Goal: Task Accomplishment & Management: Complete application form

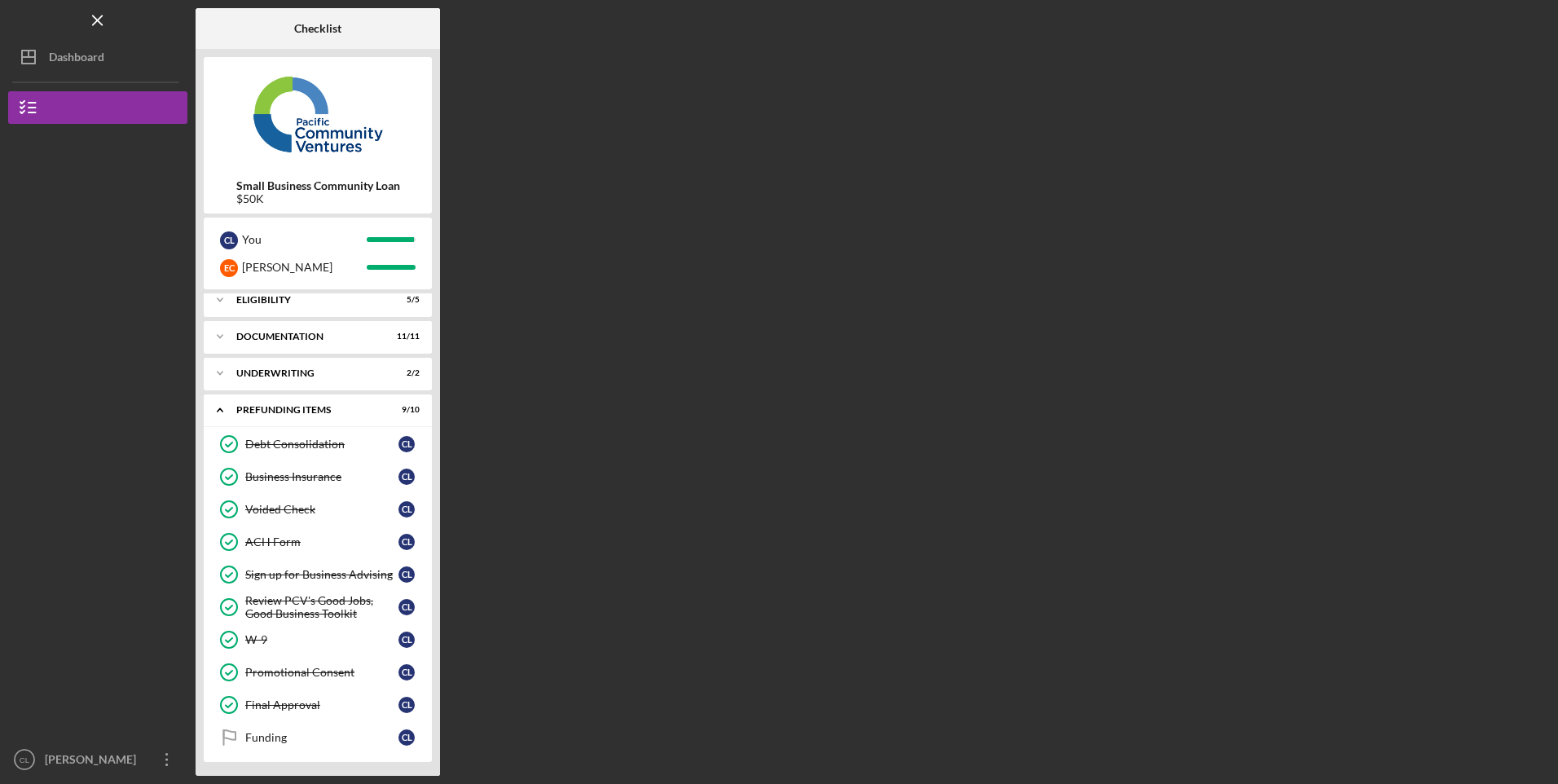
scroll to position [11, 0]
click at [283, 736] on div "Funding" at bounding box center [321, 735] width 153 height 13
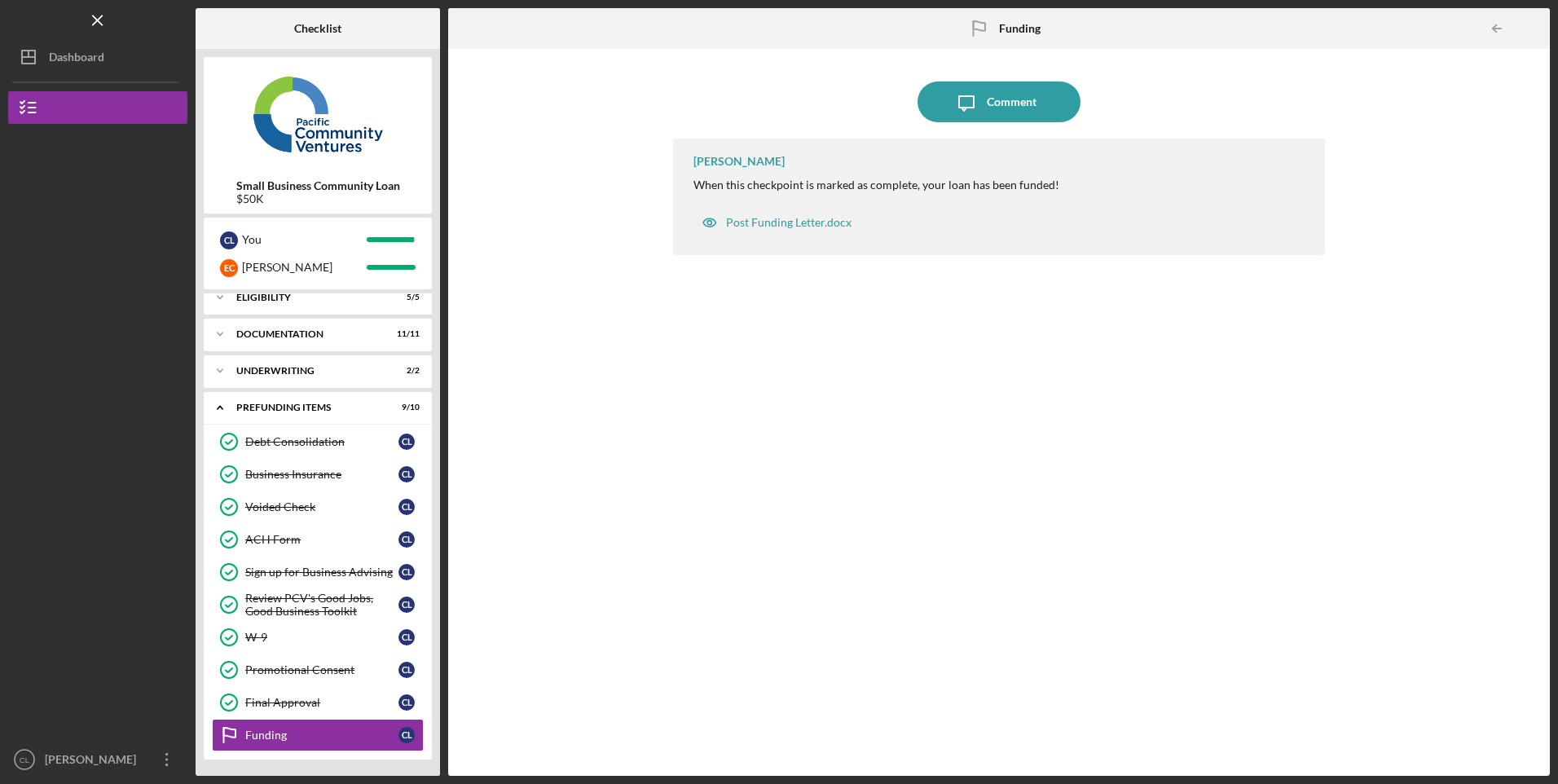
click at [290, 703] on div "Final Approval" at bounding box center [321, 702] width 153 height 13
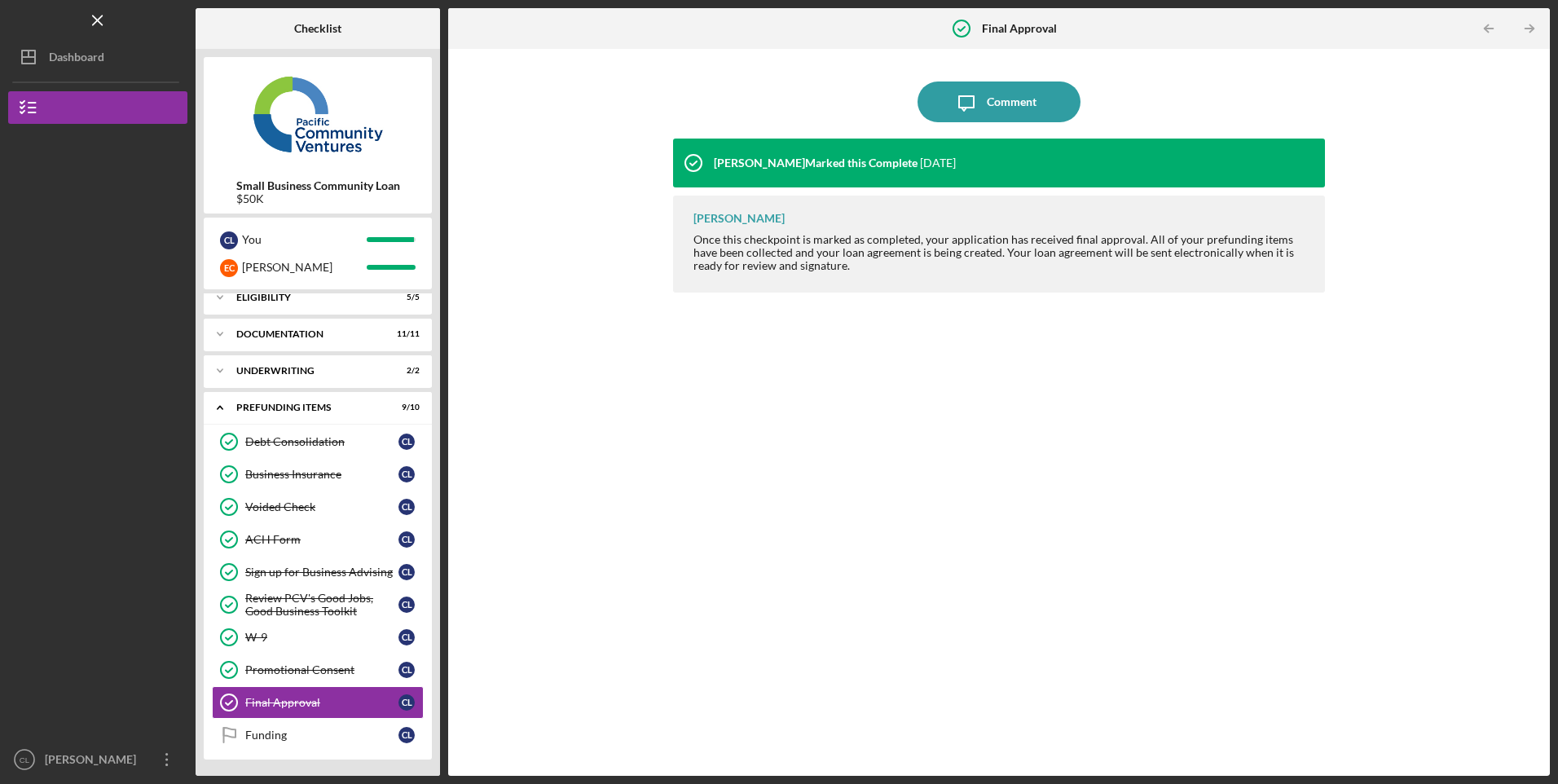
click at [289, 669] on div "Promotional Consent" at bounding box center [321, 669] width 153 height 13
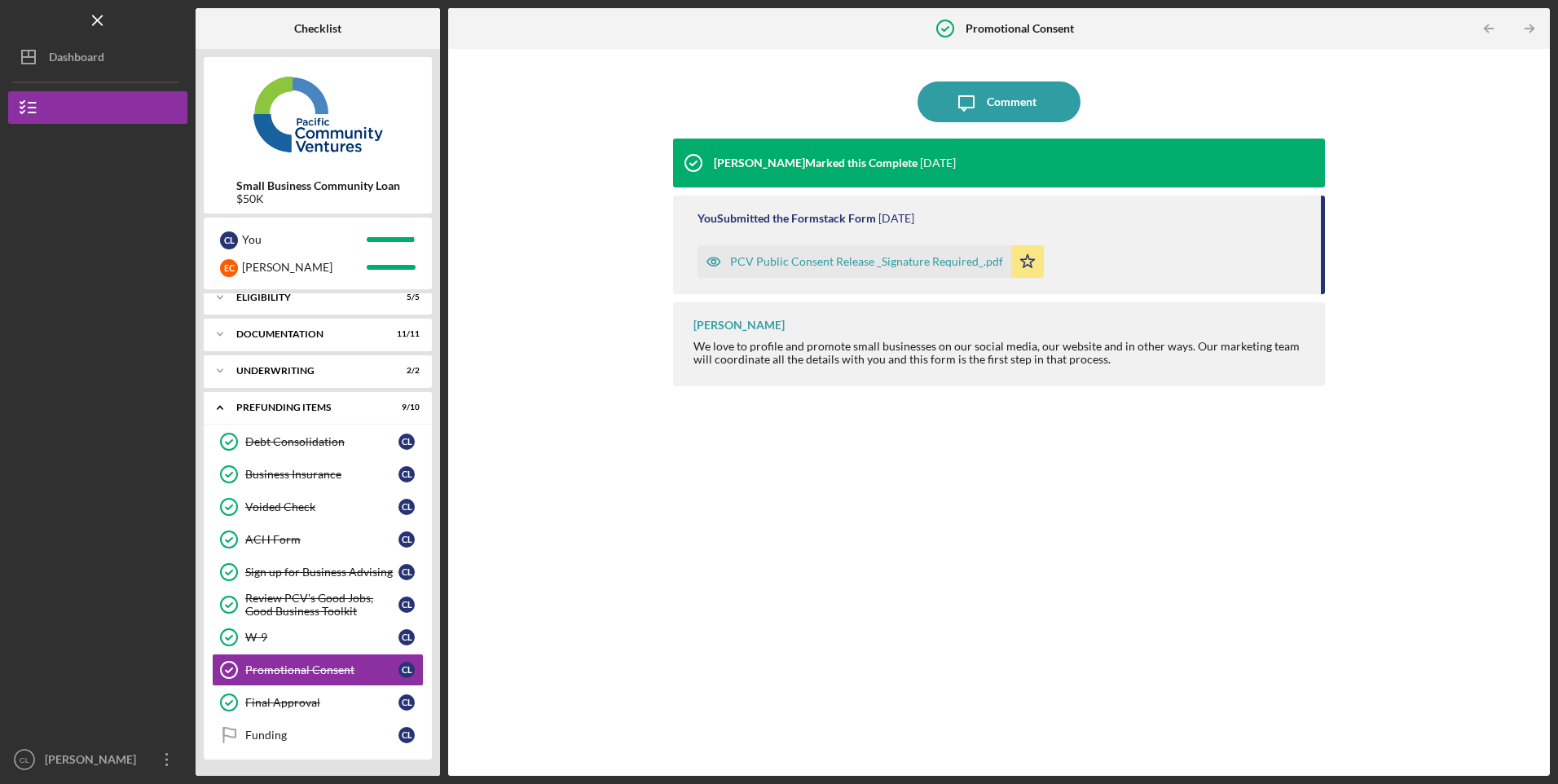
click at [260, 637] on div "W-9" at bounding box center [321, 638] width 153 height 13
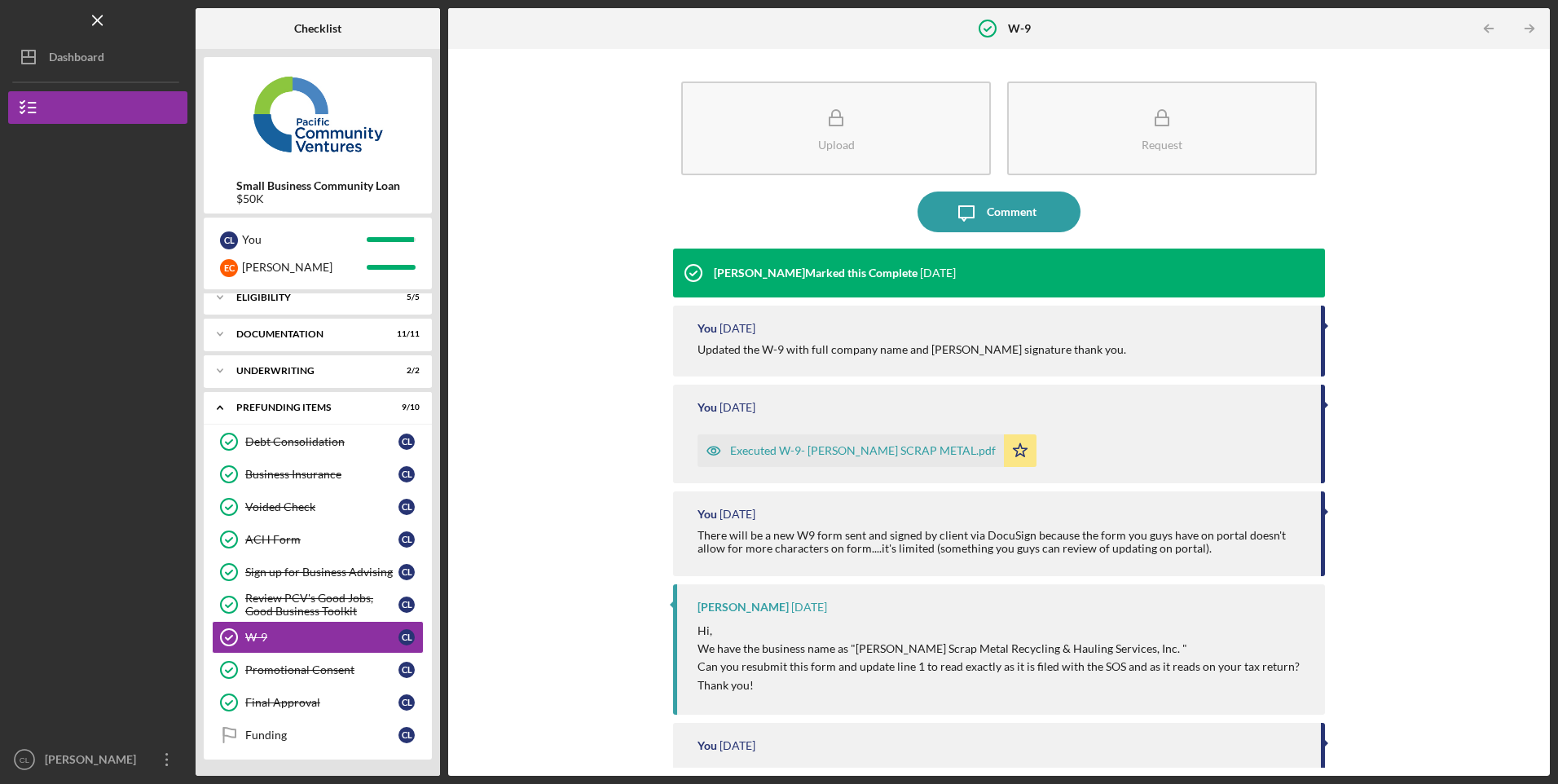
click at [277, 610] on div "Review PCV's Good Jobs, Good Business Toolkit" at bounding box center [321, 605] width 153 height 26
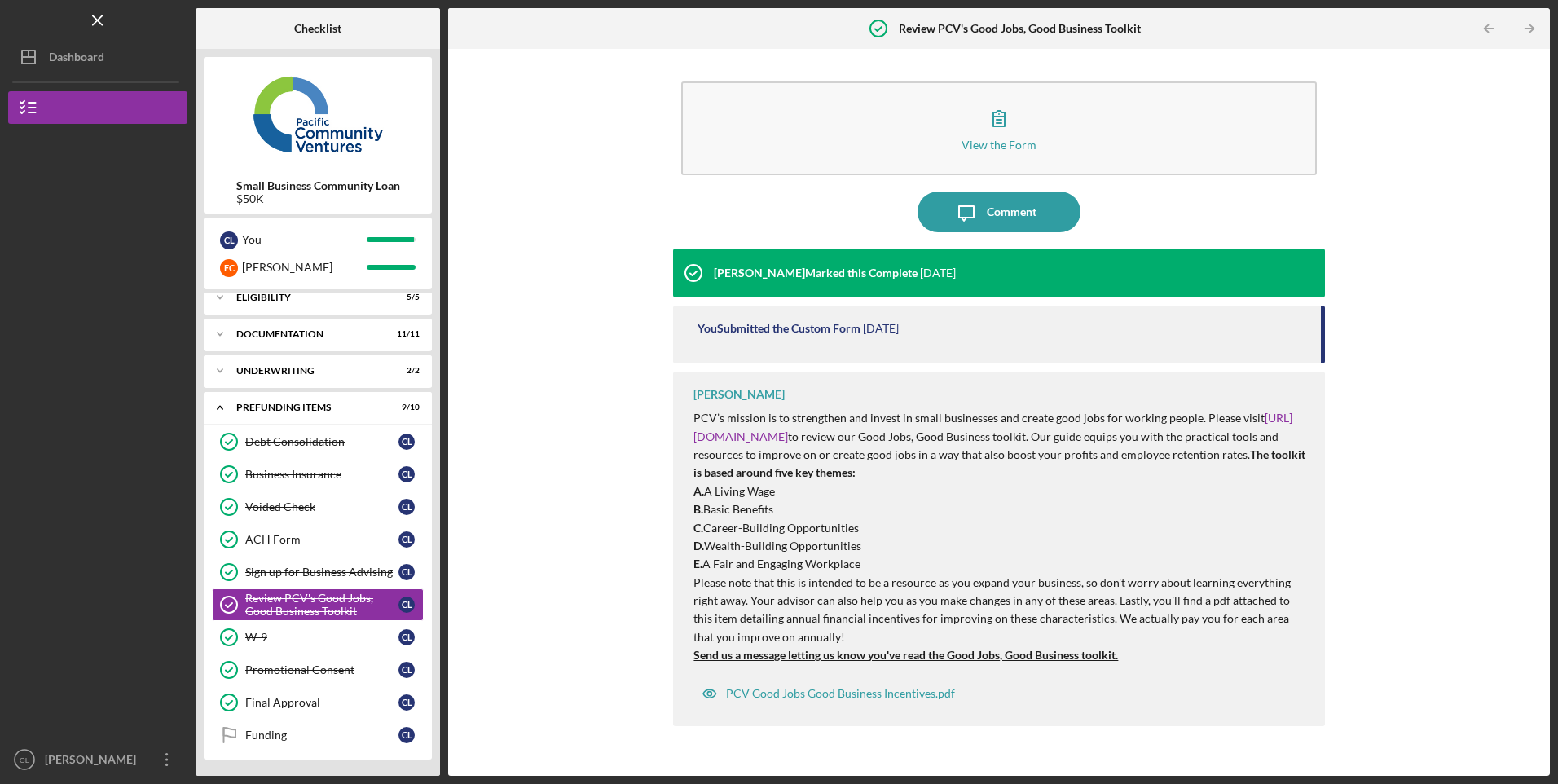
click at [280, 568] on div "Sign up for Business Advising" at bounding box center [321, 572] width 153 height 13
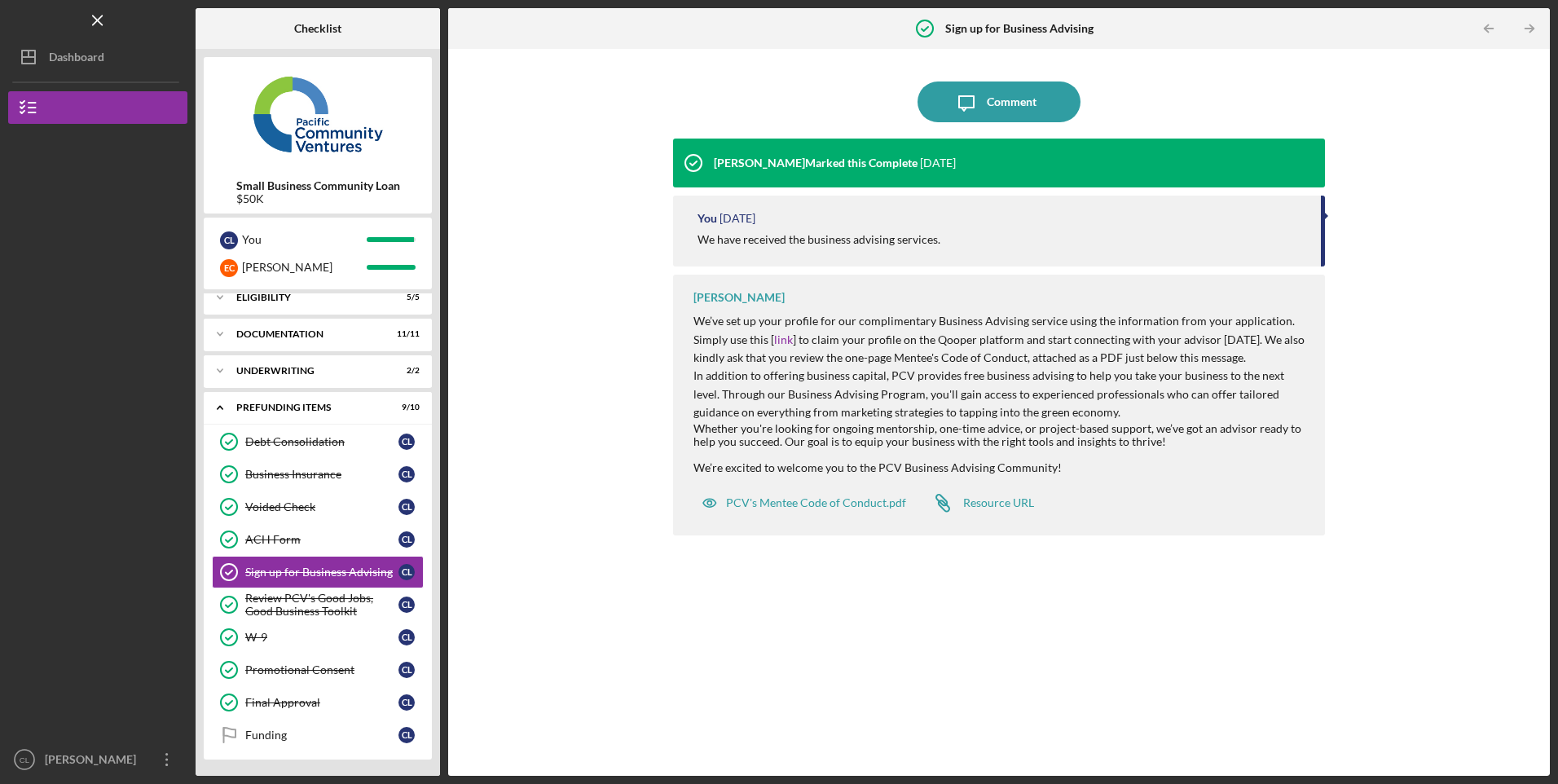
click at [280, 546] on div "ACH Form" at bounding box center [321, 539] width 153 height 13
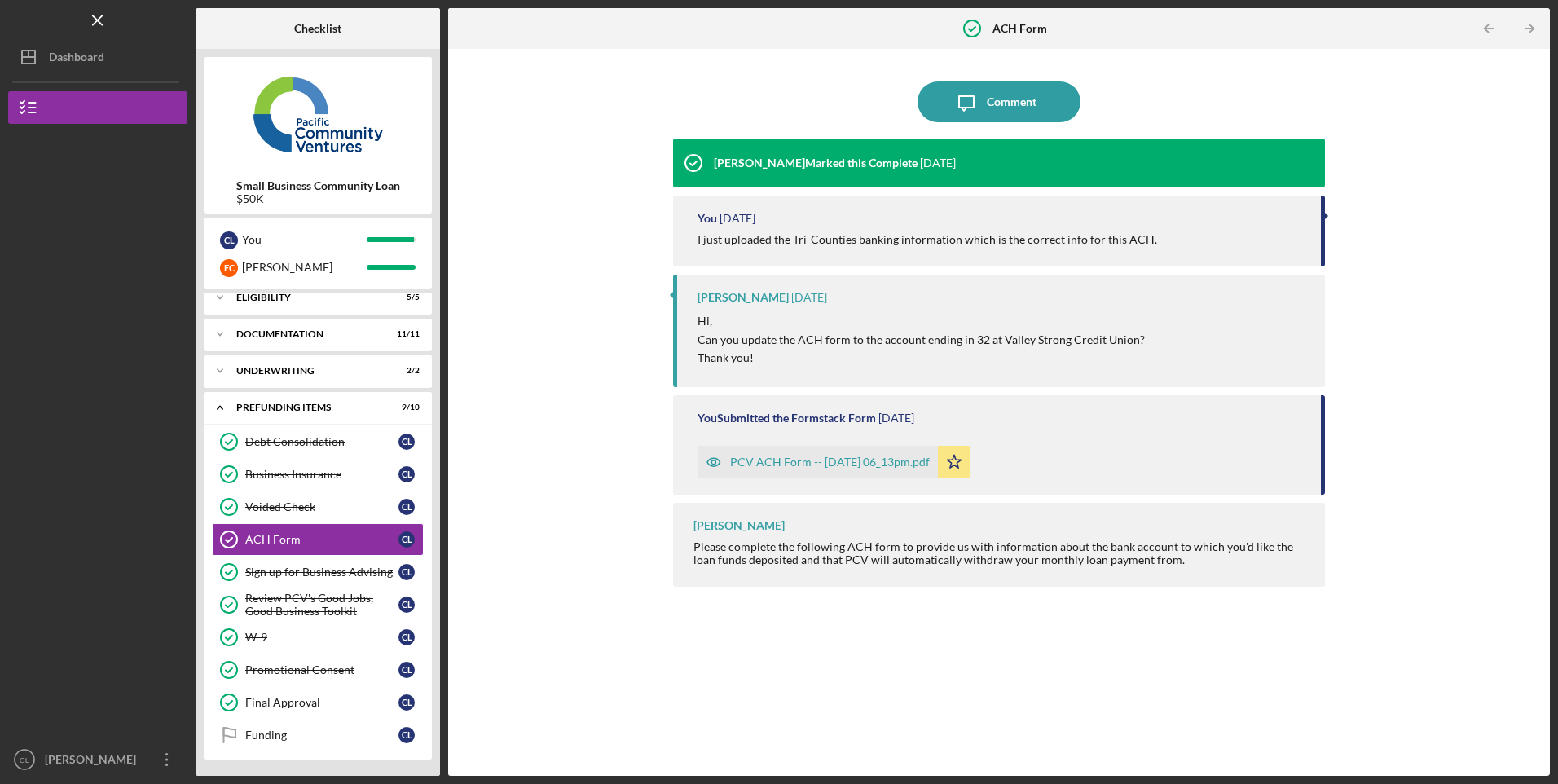
click at [262, 742] on div "Funding" at bounding box center [321, 735] width 153 height 13
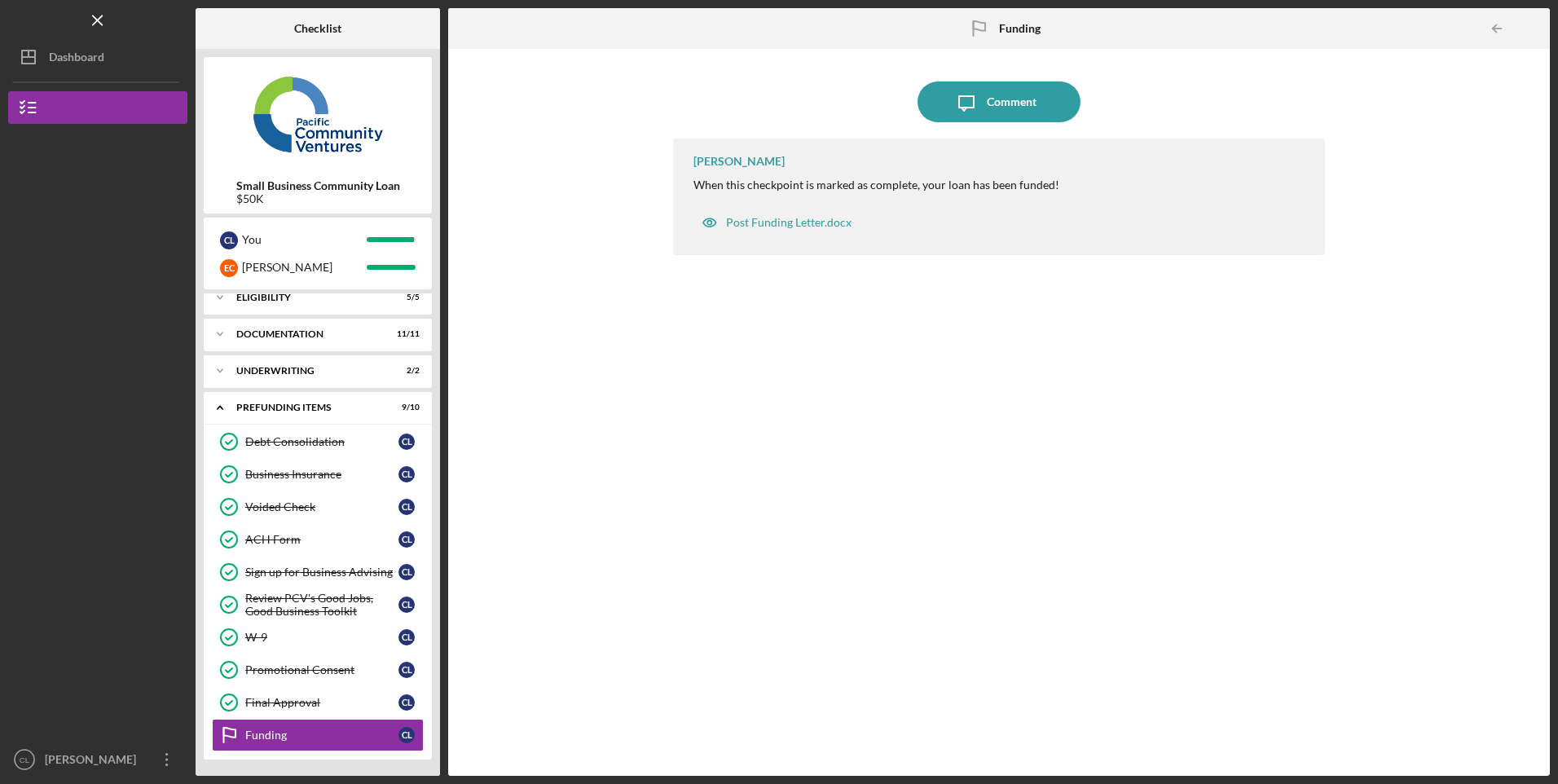
click at [283, 703] on div "Final Approval" at bounding box center [321, 702] width 153 height 13
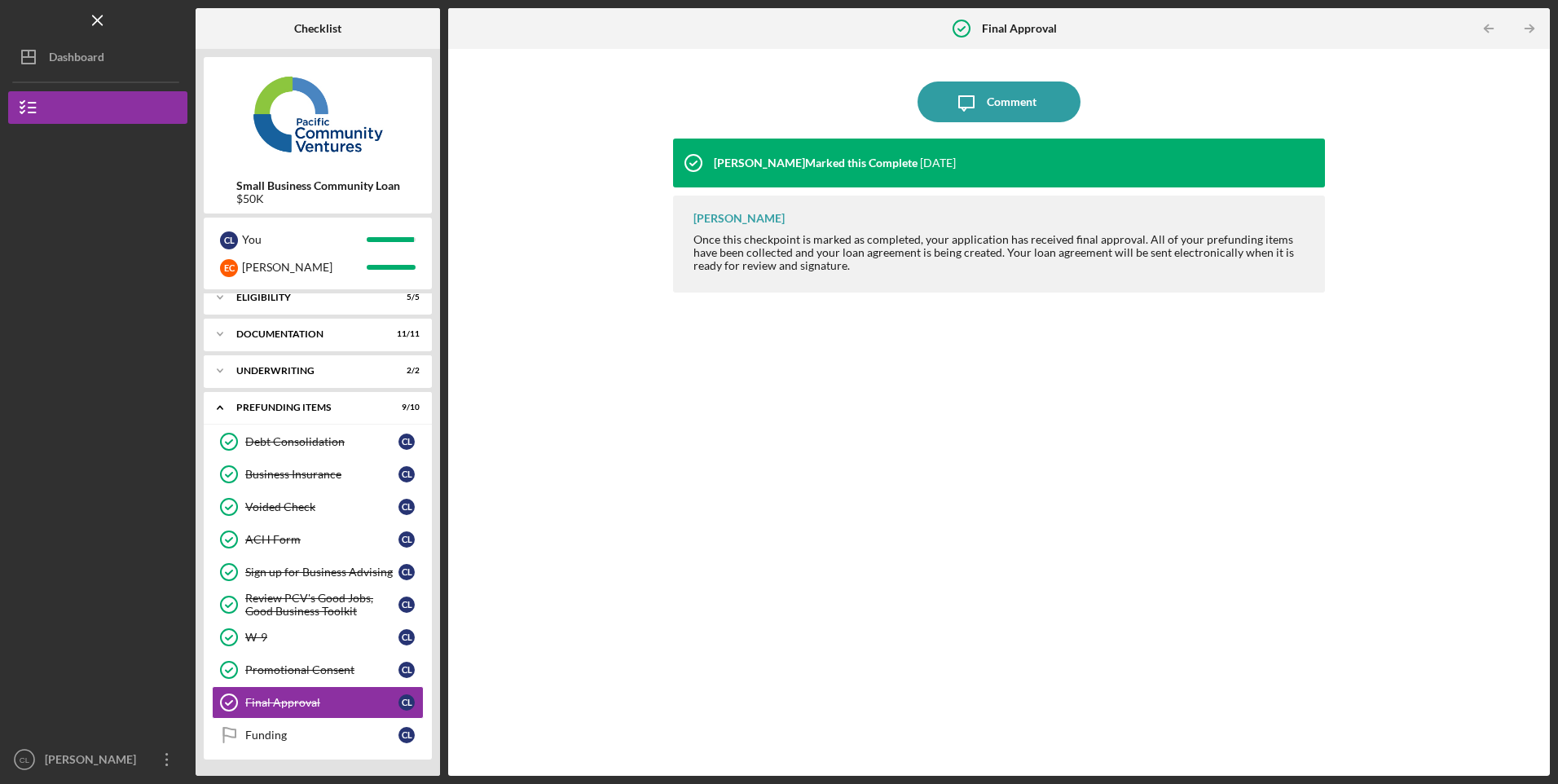
click at [251, 368] on div "Underwriting" at bounding box center [308, 371] width 143 height 9
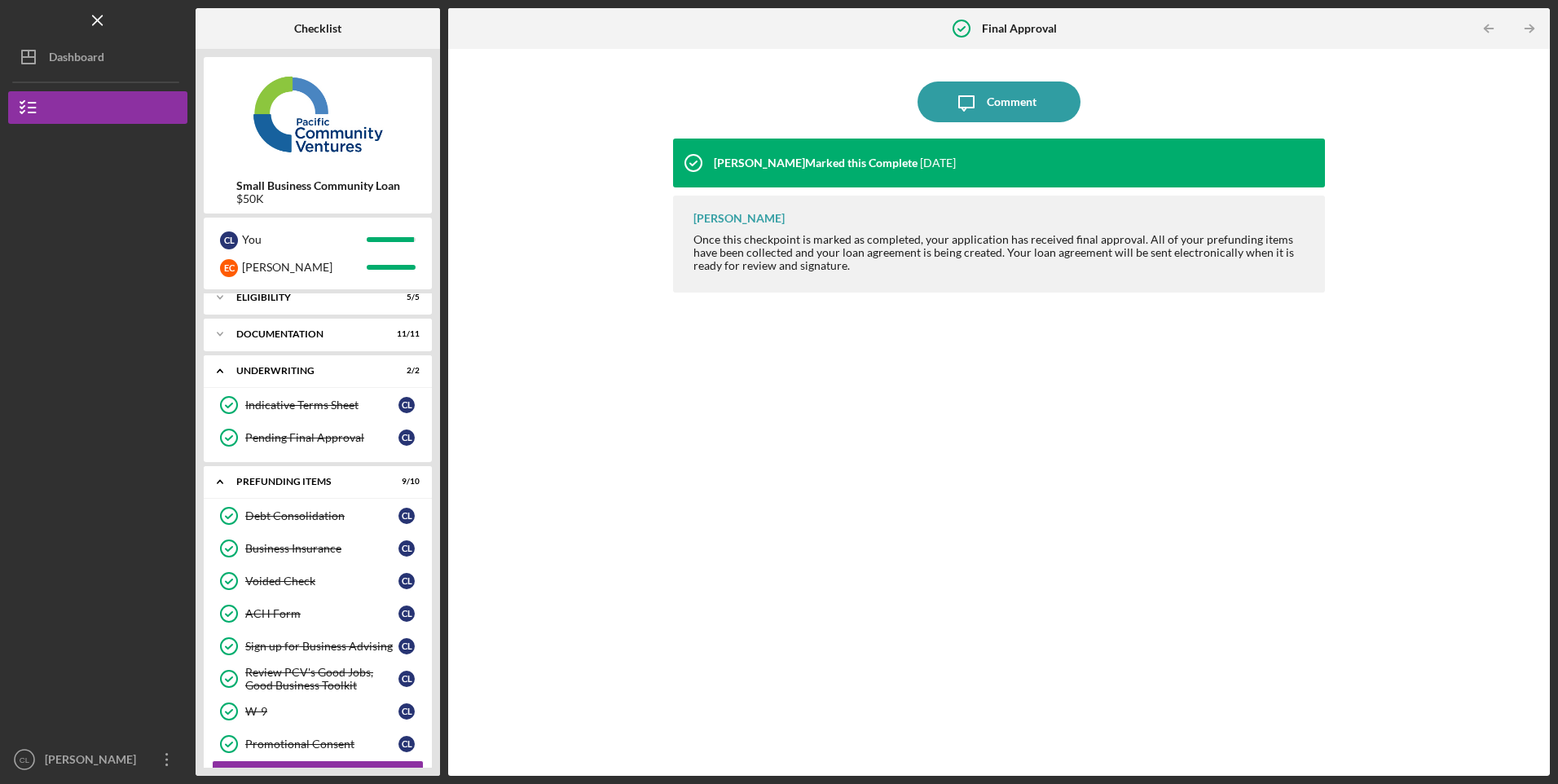
click at [281, 405] on div "Indicative Terms Sheet" at bounding box center [321, 405] width 153 height 13
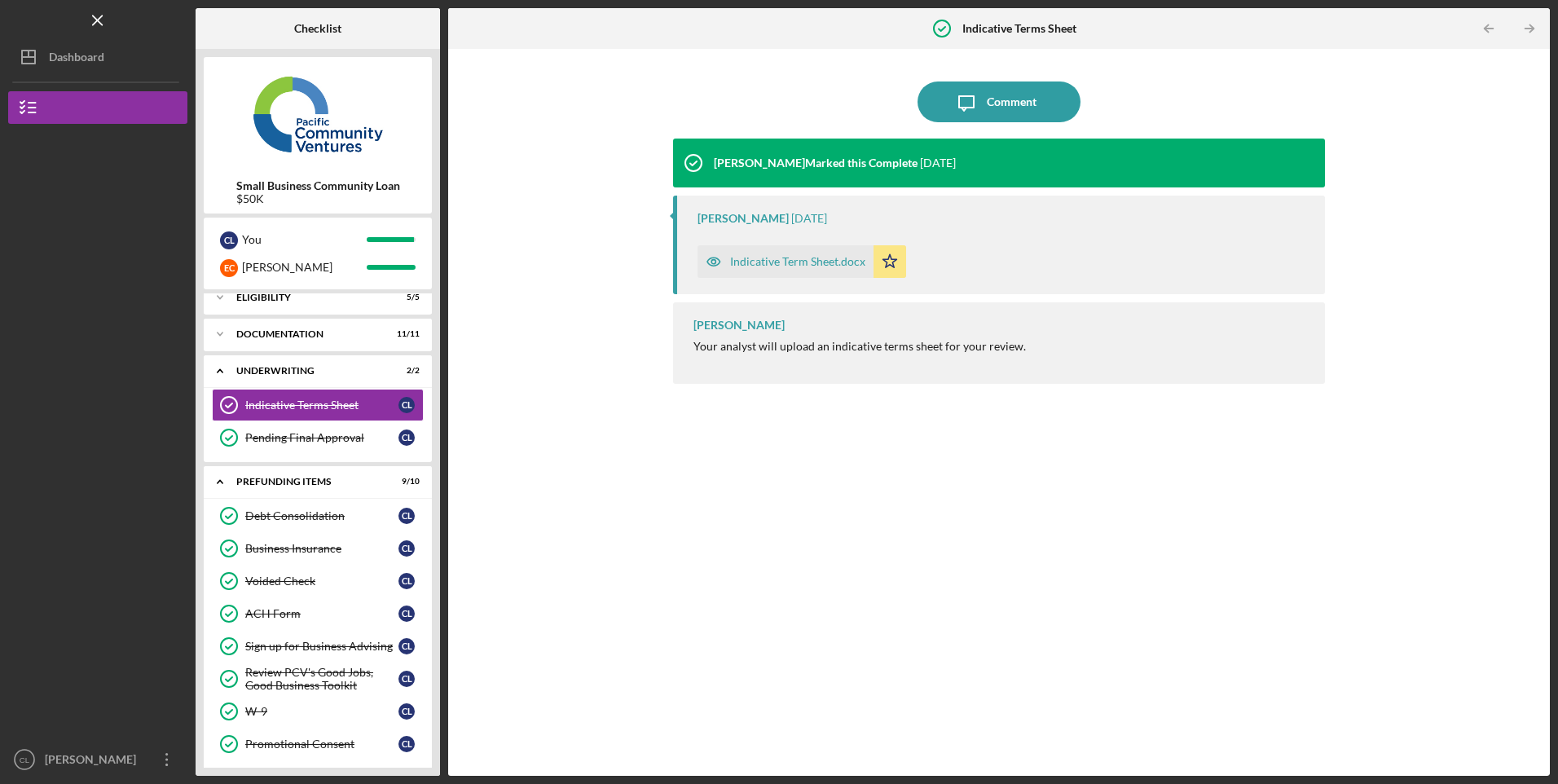
click at [770, 261] on div "Indicative Term Sheet.docx" at bounding box center [797, 262] width 135 height 13
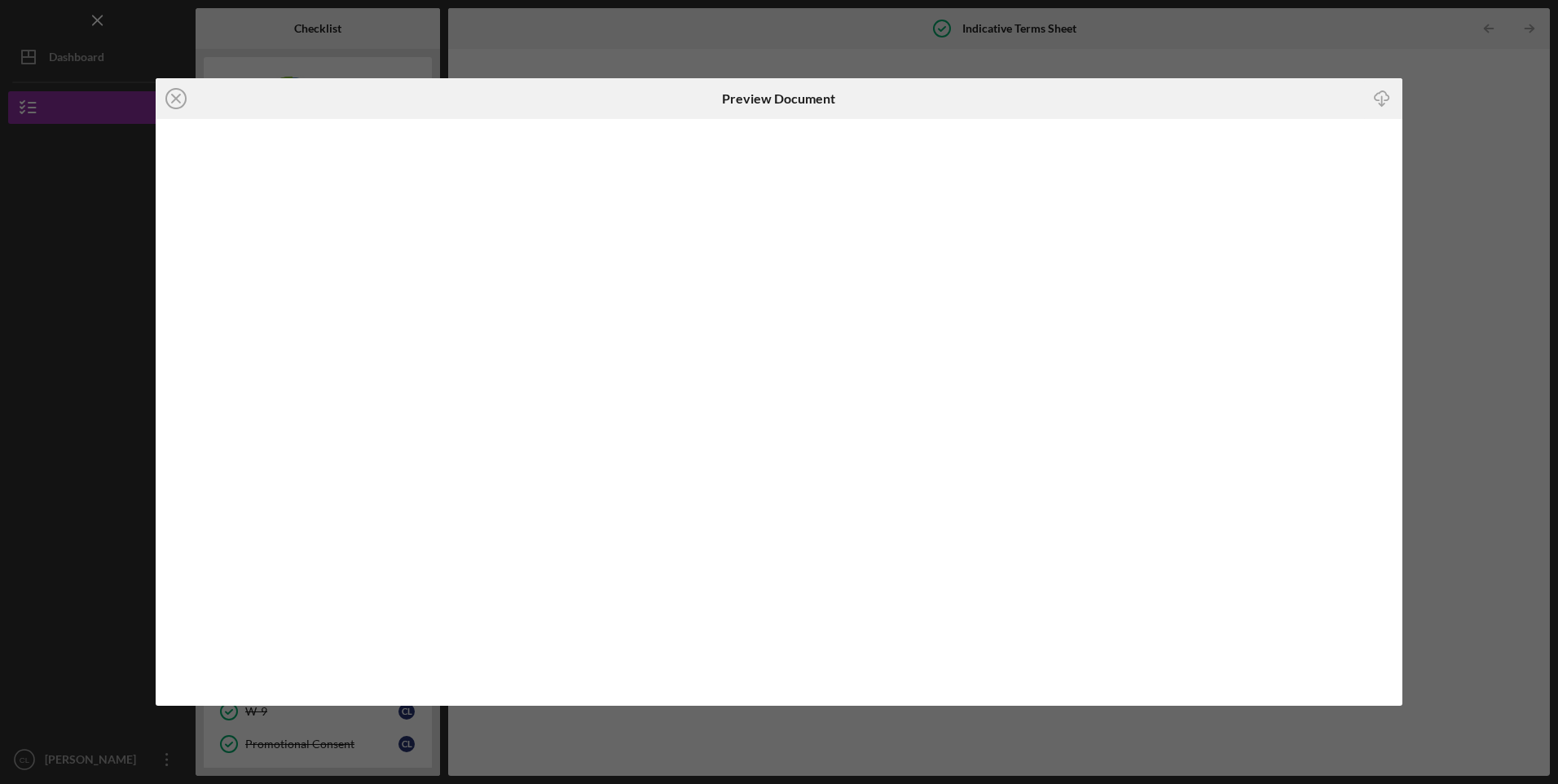
click at [177, 103] on icon "Icon/Close" at bounding box center [176, 98] width 40 height 40
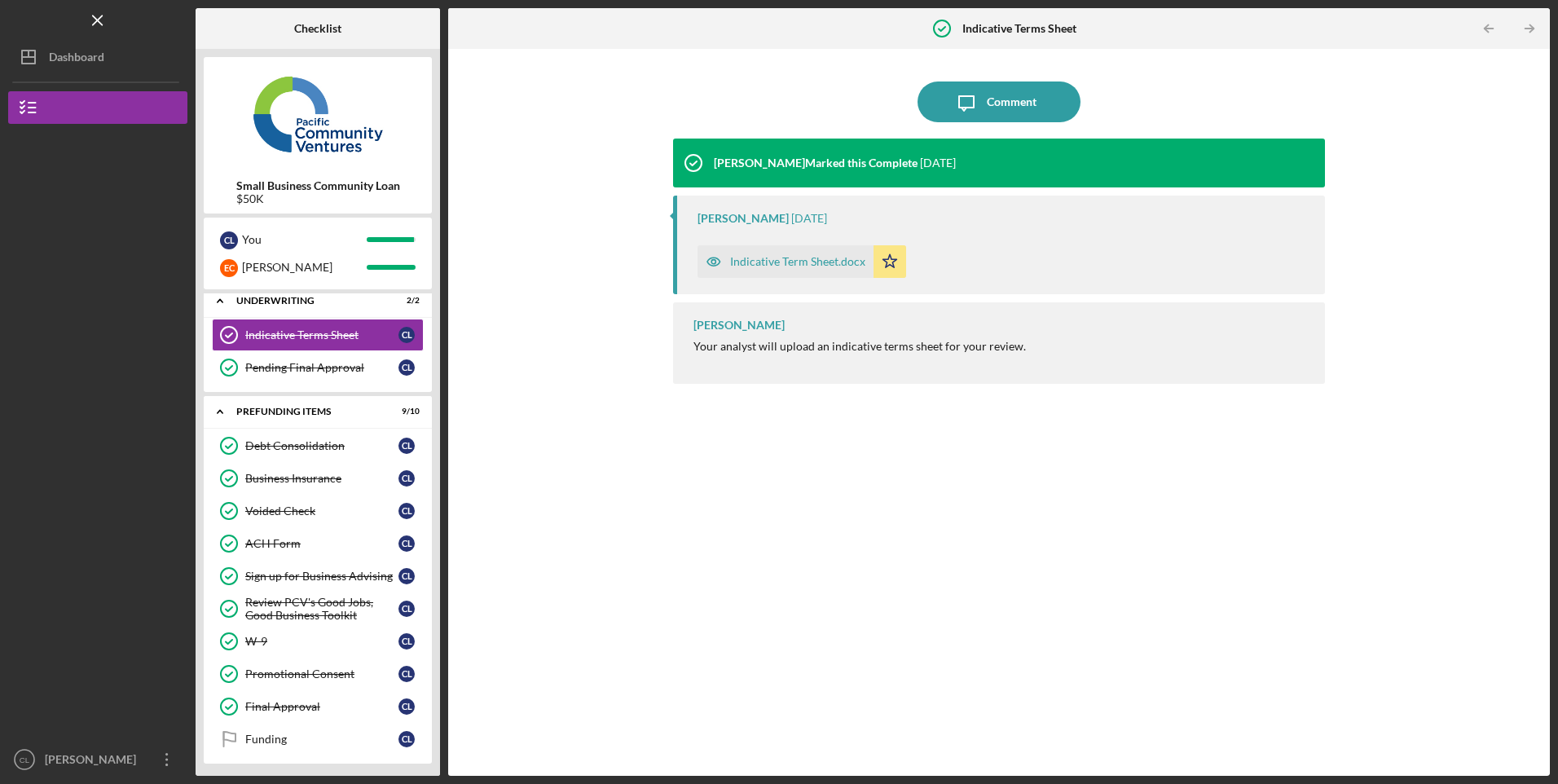
scroll to position [85, 0]
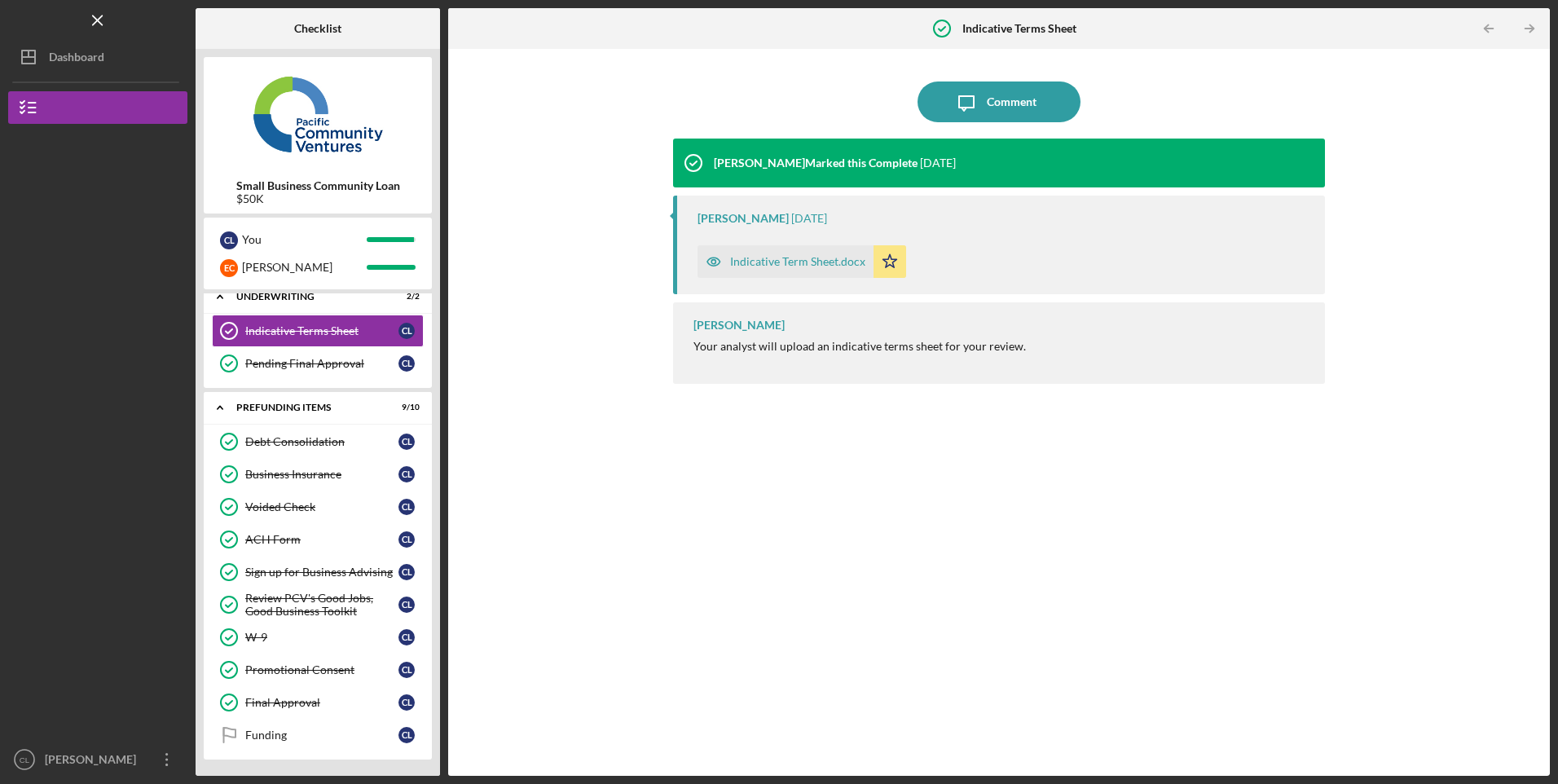
click at [99, 766] on div "[PERSON_NAME]" at bounding box center [93, 761] width 106 height 37
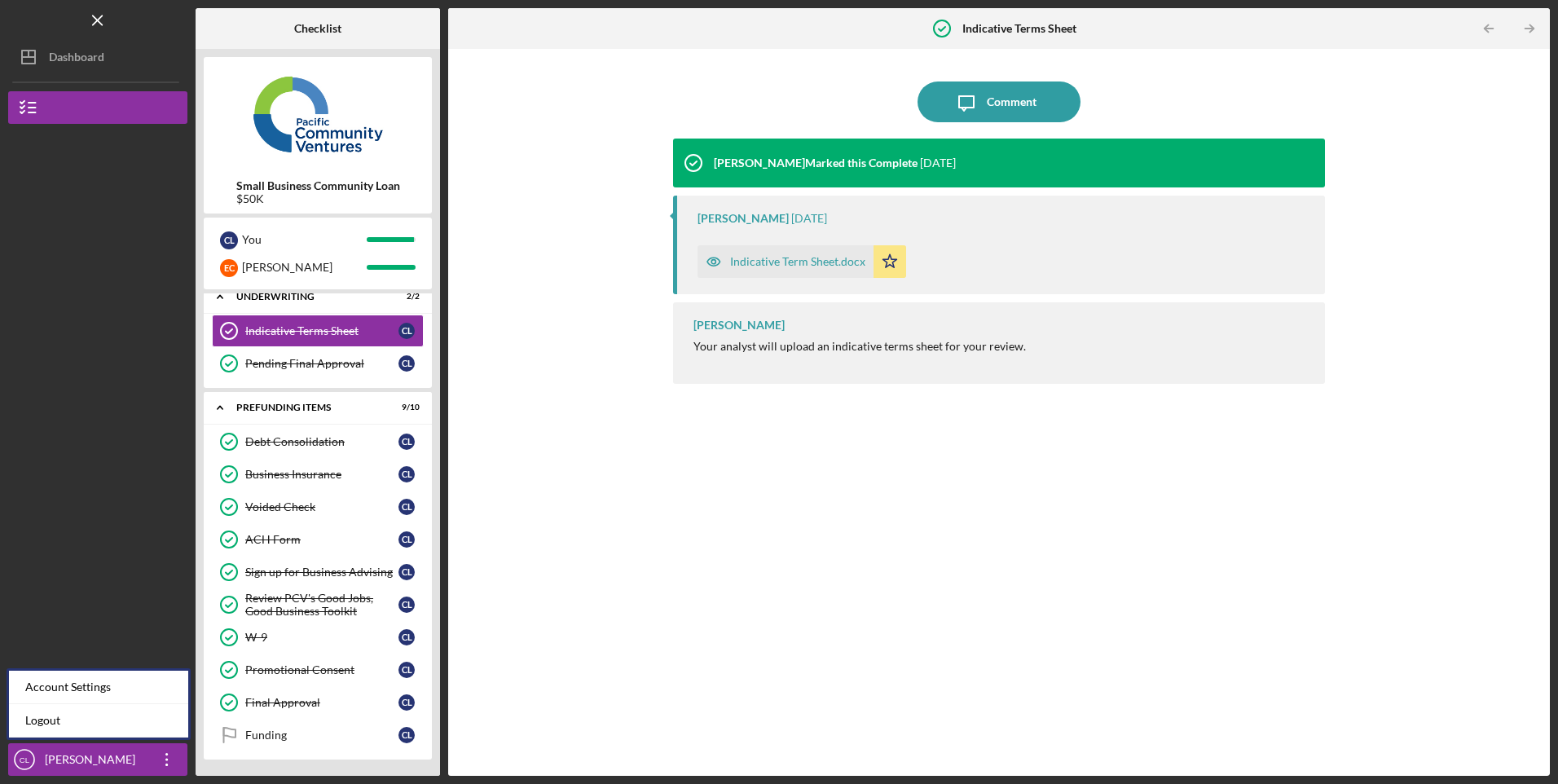
click at [52, 724] on link "Logout" at bounding box center [99, 721] width 179 height 34
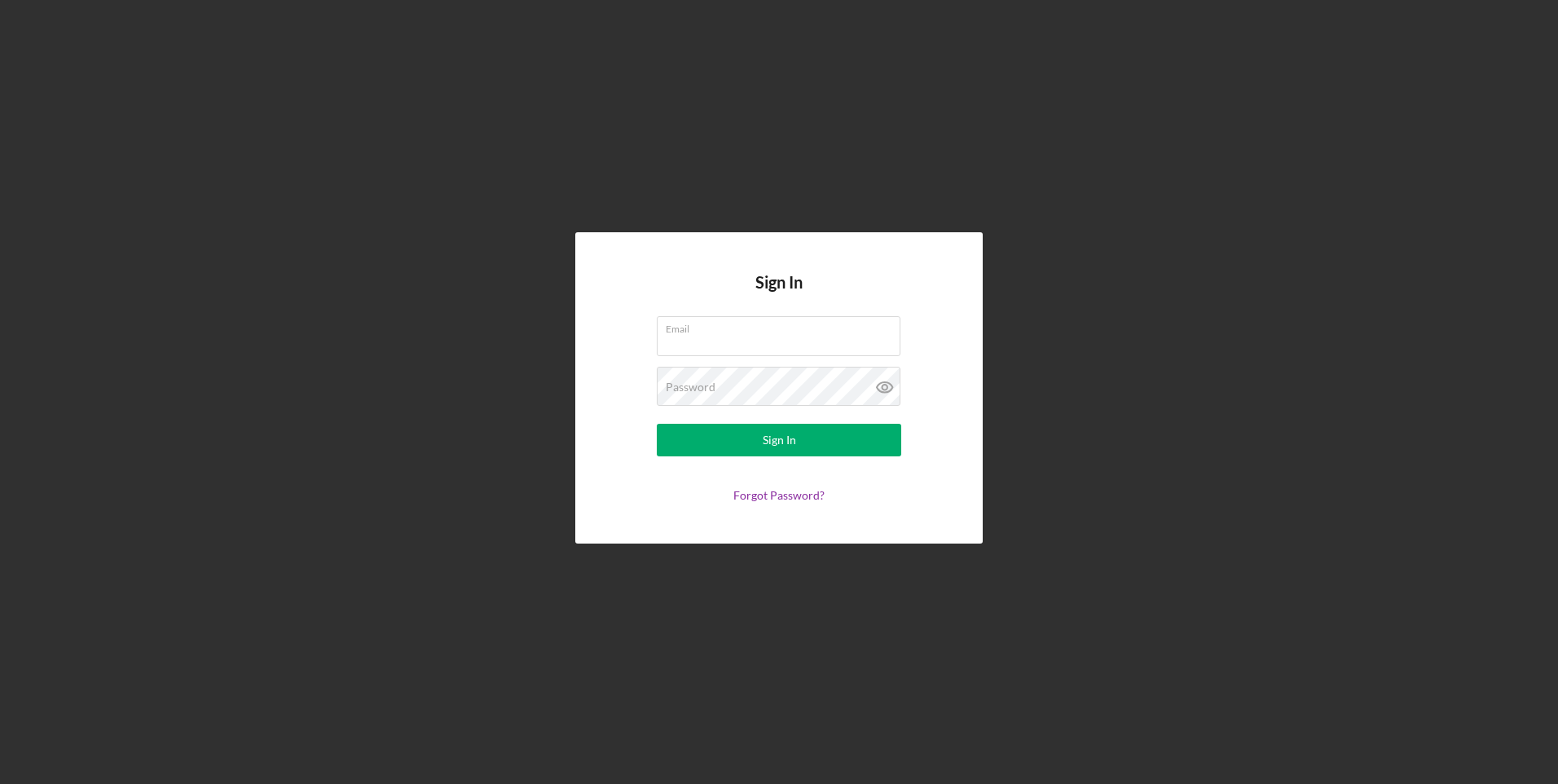
type input "[EMAIL_ADDRESS][DOMAIN_NAME]"
